Goal: Transaction & Acquisition: Book appointment/travel/reservation

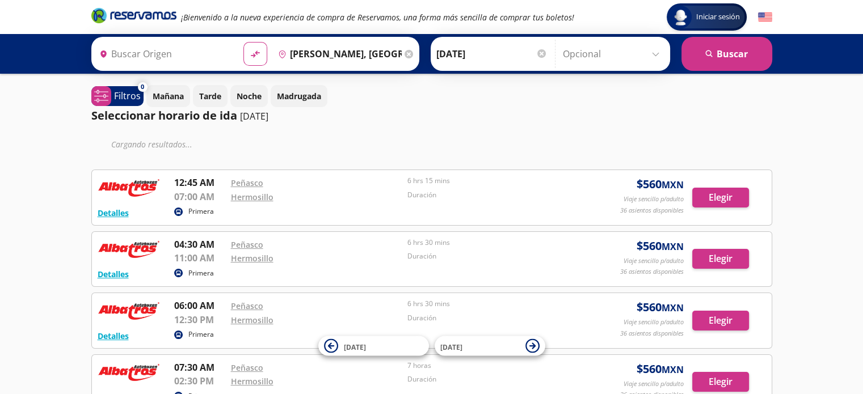
type input "[GEOGRAPHIC_DATA], [GEOGRAPHIC_DATA]"
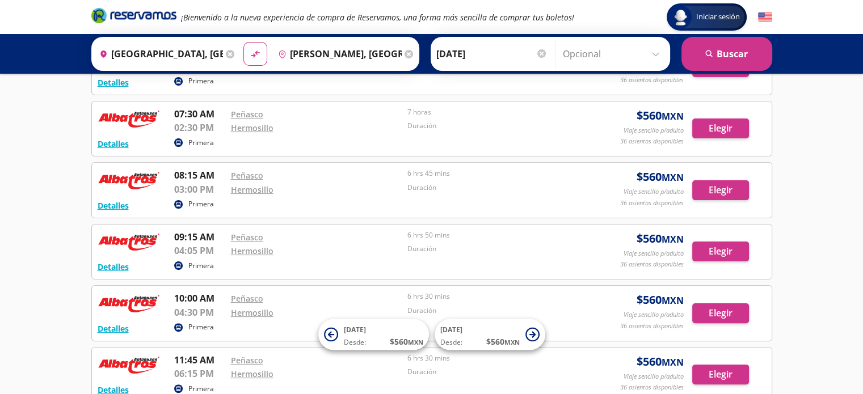
scroll to position [27, 0]
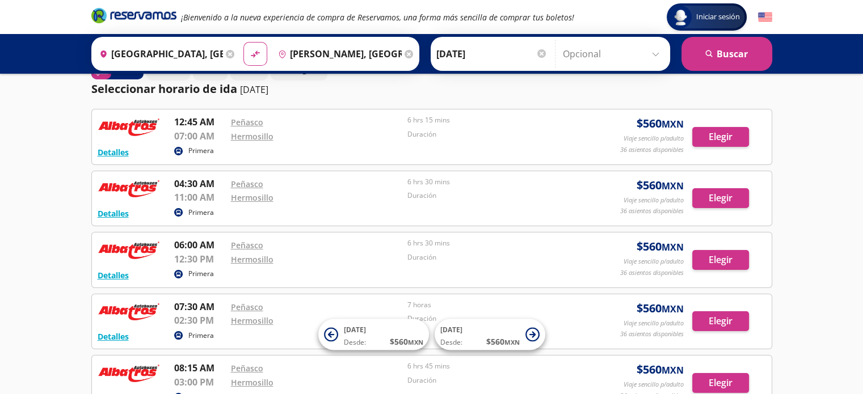
click at [404, 52] on icon at bounding box center [408, 54] width 9 height 9
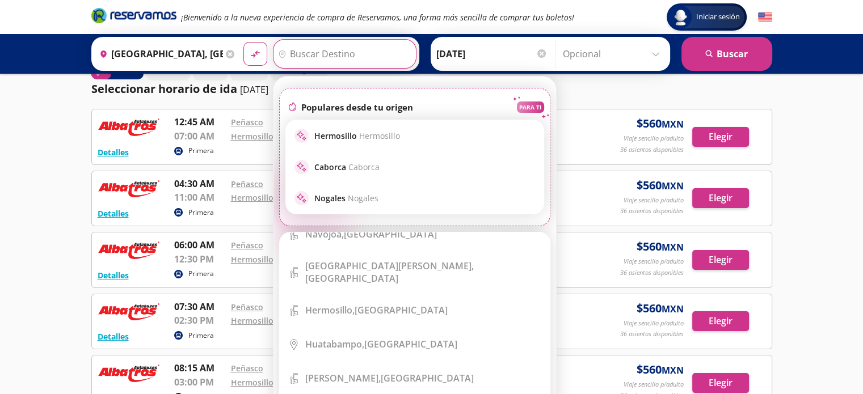
scroll to position [219, 0]
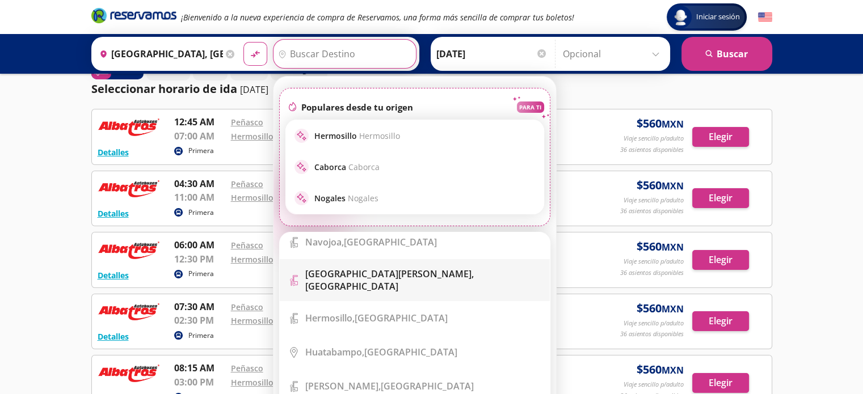
click at [408, 269] on div "[GEOGRAPHIC_DATA][PERSON_NAME], [GEOGRAPHIC_DATA]" at bounding box center [423, 280] width 236 height 25
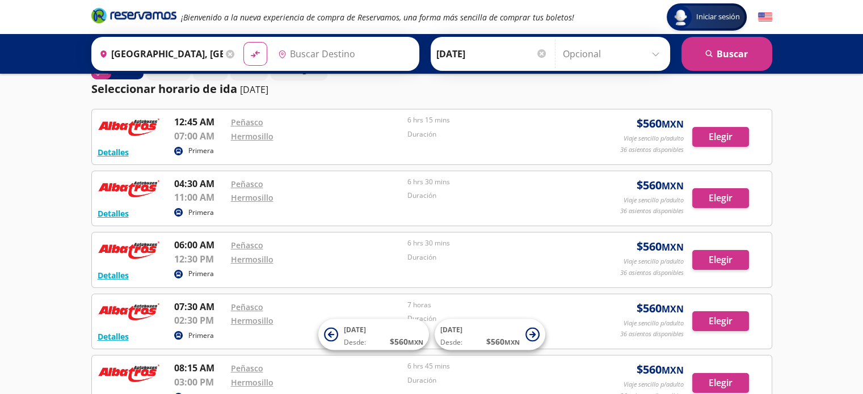
type input "[GEOGRAPHIC_DATA][PERSON_NAME], [GEOGRAPHIC_DATA]"
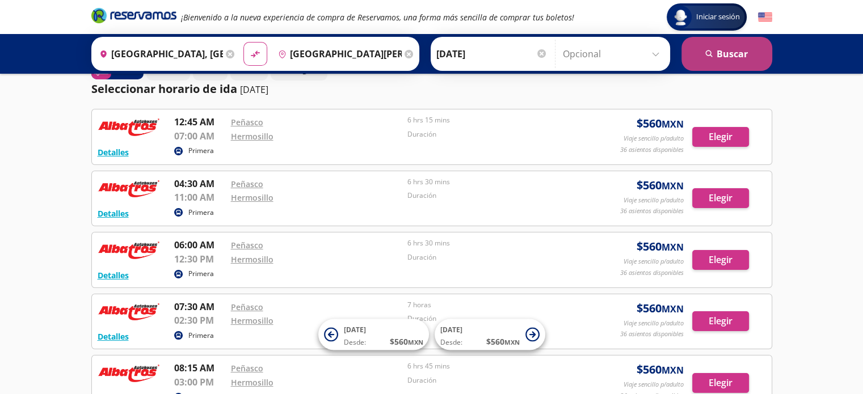
click at [703, 49] on button "search [GEOGRAPHIC_DATA]" at bounding box center [726, 54] width 91 height 34
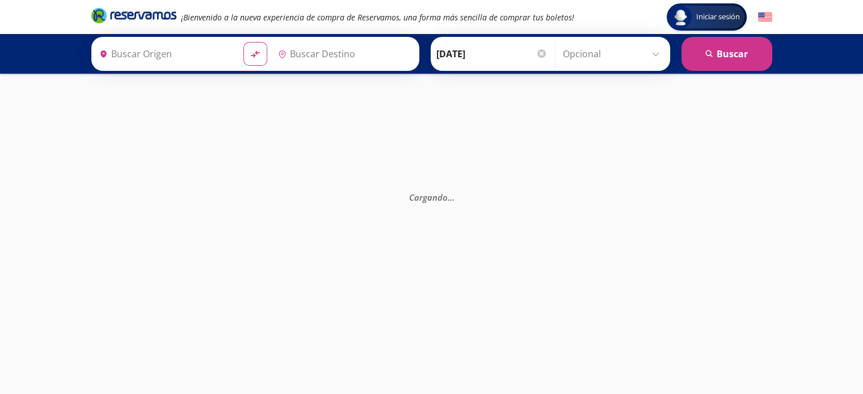
type input "[GEOGRAPHIC_DATA], [GEOGRAPHIC_DATA]"
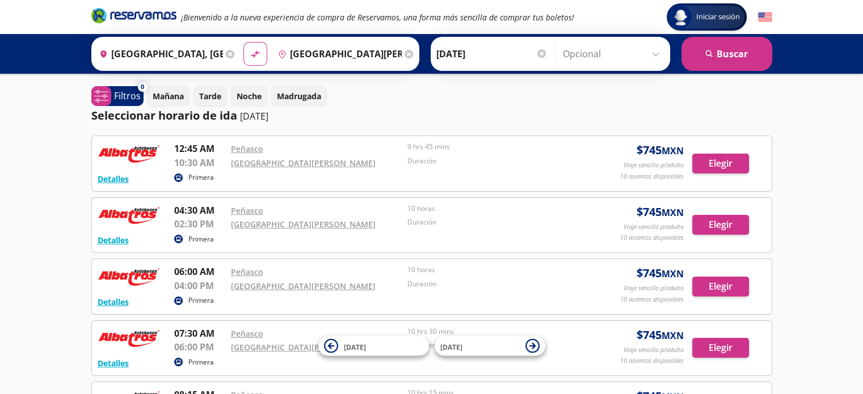
click at [357, 52] on input "[GEOGRAPHIC_DATA][PERSON_NAME], [GEOGRAPHIC_DATA]" at bounding box center [337, 54] width 128 height 28
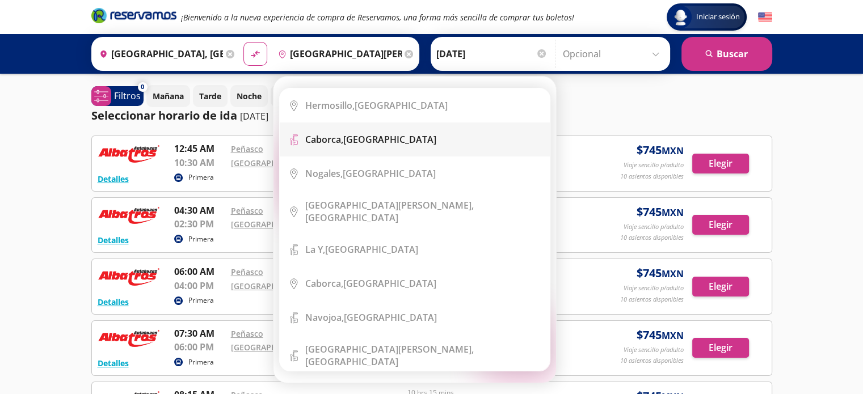
click at [384, 140] on div "Caborca, [GEOGRAPHIC_DATA]" at bounding box center [423, 139] width 236 height 12
type input "Caborca, [GEOGRAPHIC_DATA]"
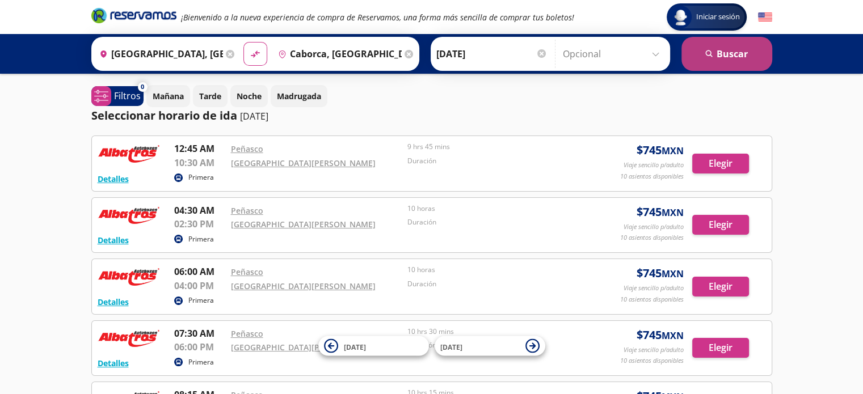
click at [705, 61] on button "search [GEOGRAPHIC_DATA]" at bounding box center [726, 54] width 91 height 34
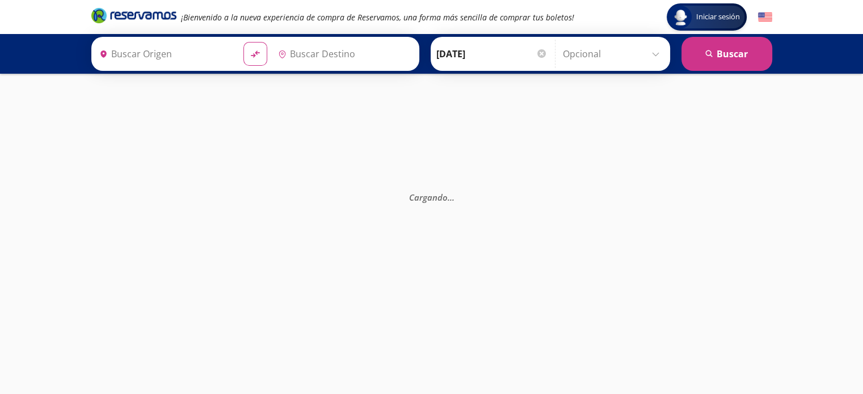
type input "Caborca, [GEOGRAPHIC_DATA]"
type input "[GEOGRAPHIC_DATA], [GEOGRAPHIC_DATA]"
